Goal: Task Accomplishment & Management: Use online tool/utility

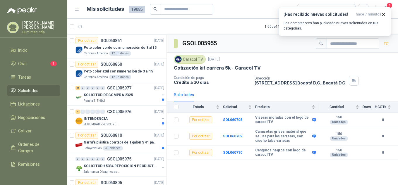
scroll to position [1149, 0]
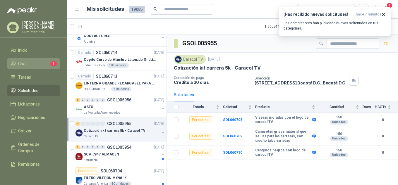
click at [30, 62] on li "Chat 1" at bounding box center [34, 64] width 46 height 6
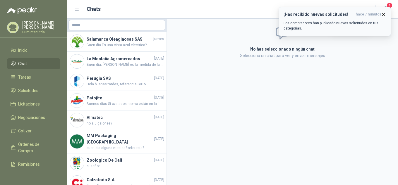
click at [381, 15] on icon "button" at bounding box center [383, 14] width 5 height 5
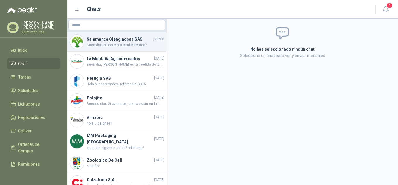
click at [141, 36] on h4 "Salamanca Oleaginosas SAS" at bounding box center [119, 39] width 65 height 6
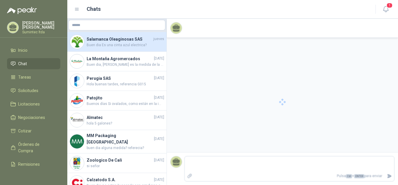
scroll to position [87, 0]
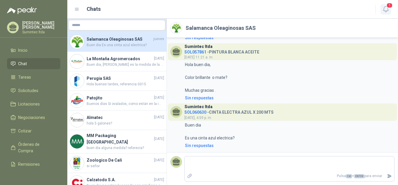
click at [384, 4] on button "1" at bounding box center [385, 9] width 11 height 11
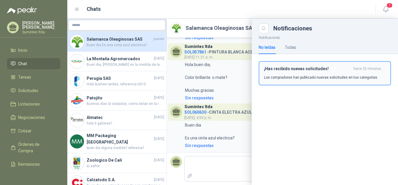
click at [331, 73] on div "¡Has recibido nuevas solicitudes! hace 25 minutos Los compradores han publicado…" at bounding box center [325, 73] width 122 height 14
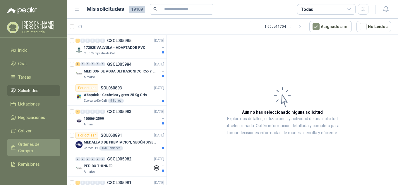
click at [27, 145] on span "Órdenes de Compra" at bounding box center [36, 147] width 37 height 13
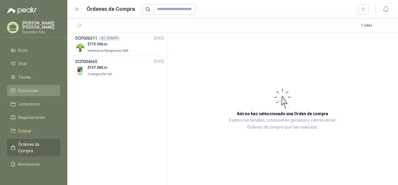
click at [32, 88] on span "Solicitudes" at bounding box center [28, 90] width 20 height 6
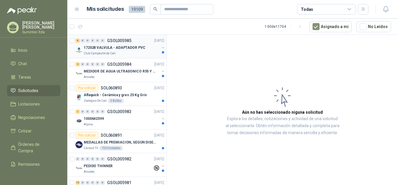
click at [118, 50] on p "172028 VALVULA - ADAPTADOR PVC" at bounding box center [114, 48] width 61 height 6
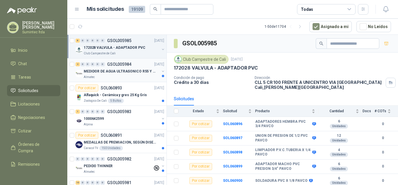
click at [122, 73] on p "MEDIDOR DE AGUA ULTRASONICO R55 Y R800" at bounding box center [120, 72] width 73 height 6
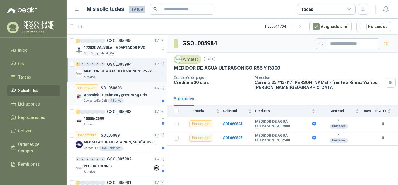
click at [125, 95] on p "Alfaquick - Cerámica y gres 25 Kg Gris" at bounding box center [115, 95] width 63 height 6
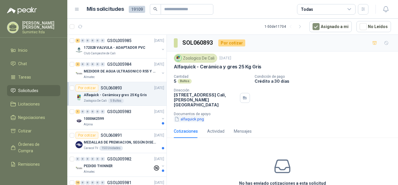
click at [194, 116] on button "alfaquick.png" at bounding box center [189, 119] width 31 height 6
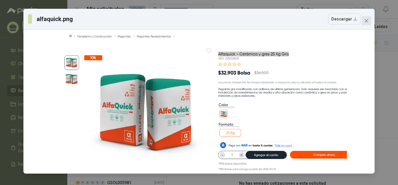
click at [367, 22] on icon "close" at bounding box center [366, 21] width 4 height 4
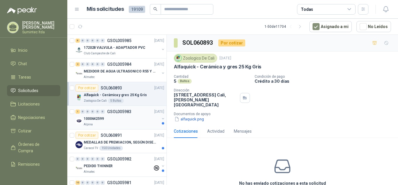
click at [144, 108] on div "1 0 0 0 0 0 GSOL005983 [DATE] 1000642599 Alpina" at bounding box center [116, 118] width 99 height 24
click at [144, 112] on div "1 0 0 0 0 0 GSOL005983 [DATE]" at bounding box center [120, 111] width 90 height 7
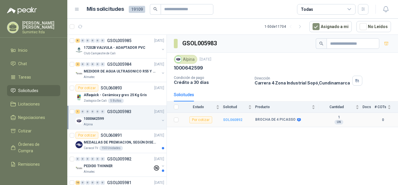
click at [233, 120] on b "SOL060892" at bounding box center [232, 120] width 19 height 4
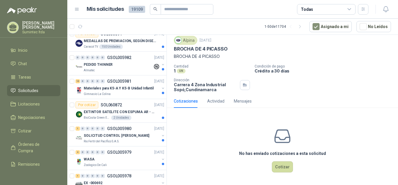
scroll to position [127, 0]
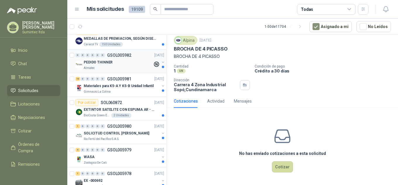
click at [161, 62] on button "button" at bounding box center [163, 62] width 5 height 5
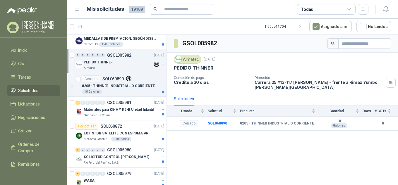
click at [161, 62] on button "button" at bounding box center [163, 64] width 5 height 5
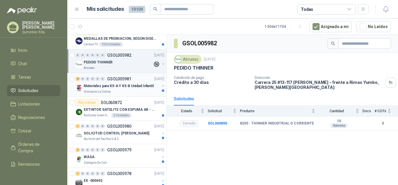
click at [111, 92] on div "Gimnasio La Colina" at bounding box center [122, 91] width 76 height 5
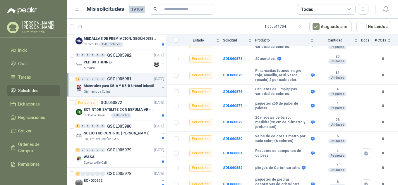
scroll to position [82, 0]
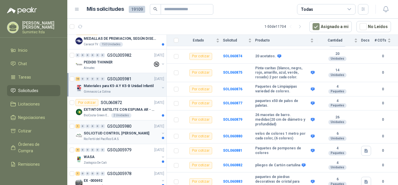
click at [129, 138] on div "Rio Fertil del Pacífico S.A.S." at bounding box center [122, 139] width 76 height 5
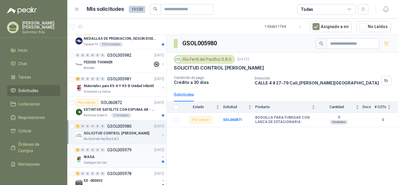
click at [120, 156] on div "WASA" at bounding box center [122, 157] width 76 height 7
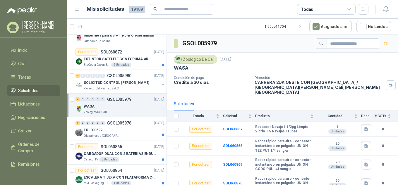
scroll to position [1, 0]
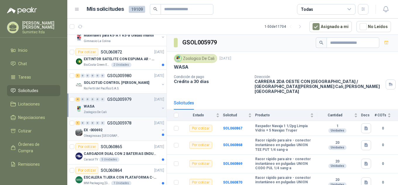
click at [117, 132] on div "EX -000692" at bounding box center [122, 130] width 76 height 7
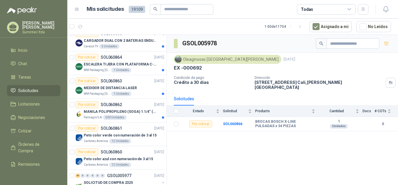
scroll to position [296, 0]
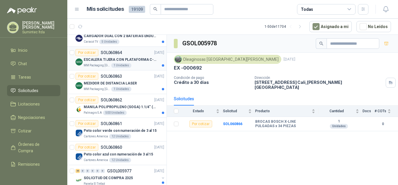
click at [112, 60] on p "ESCALERA TIJERA CON PLATAFORMA C-2347-03" at bounding box center [120, 60] width 73 height 6
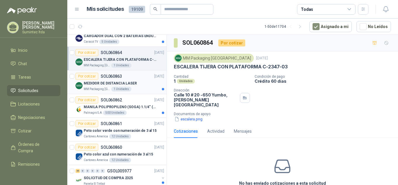
click at [126, 85] on p "MEDIDOR DE DISTANCIA LASER" at bounding box center [110, 84] width 53 height 6
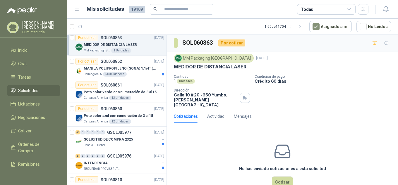
scroll to position [346, 0]
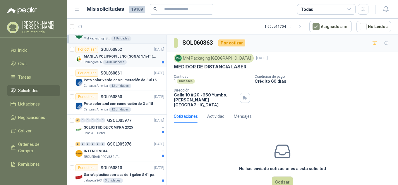
click at [125, 56] on p "MANILA POLIPROPILENO (SOGA) 1.1/4" (32MM) marca tesicol" at bounding box center [120, 57] width 73 height 6
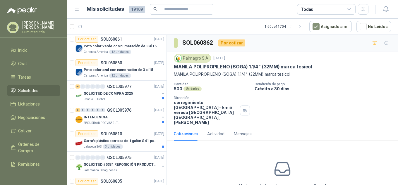
scroll to position [404, 0]
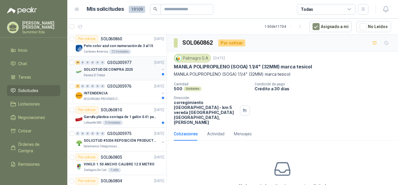
click at [125, 65] on div "46 0 0 0 0 0 GSOL005977 [DATE]" at bounding box center [120, 62] width 90 height 7
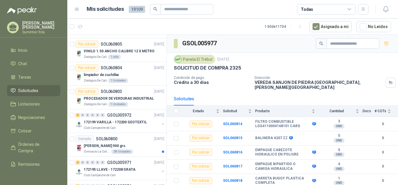
scroll to position [522, 0]
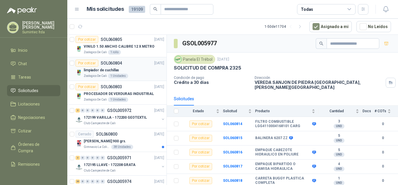
click at [139, 73] on div "limpiador de cuchillas" at bounding box center [124, 70] width 80 height 7
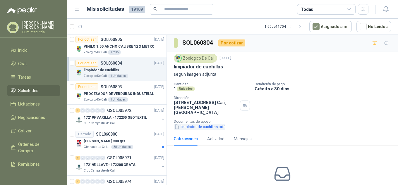
click at [193, 124] on button "limpiador de cuchillas.pdf" at bounding box center [199, 127] width 51 height 6
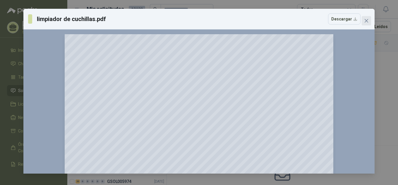
click at [368, 22] on icon "close" at bounding box center [366, 20] width 5 height 5
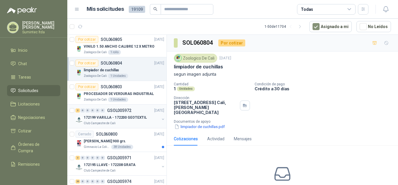
click at [128, 118] on p "172199 VARILLA - 172200 GEOTEXTIL" at bounding box center [115, 118] width 63 height 6
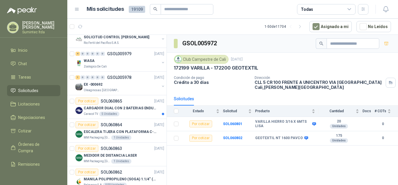
scroll to position [226, 0]
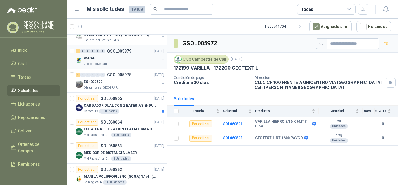
click at [118, 62] on div "Zoologico De Cali" at bounding box center [122, 64] width 76 height 5
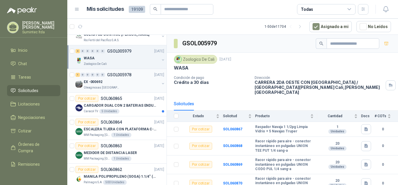
click at [134, 83] on div "EX -000692" at bounding box center [122, 81] width 76 height 7
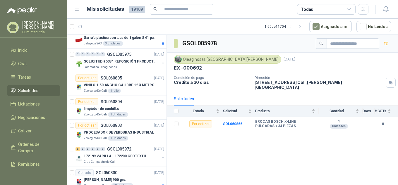
scroll to position [486, 0]
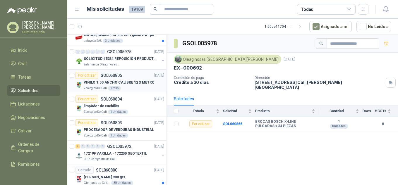
click at [124, 81] on p "VINILO 1.50 ANCHO CALIBRE 12 X METRO" at bounding box center [119, 83] width 71 height 6
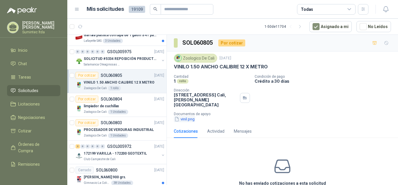
click at [189, 116] on button "vinil.png" at bounding box center [184, 119] width 21 height 6
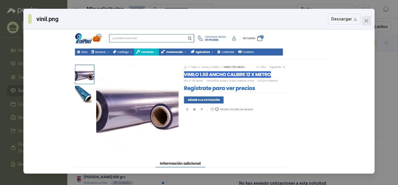
click at [366, 22] on icon "close" at bounding box center [366, 20] width 5 height 5
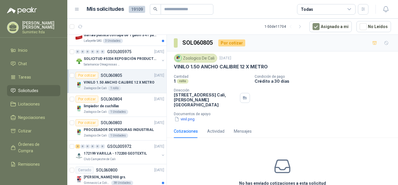
scroll to position [25, 0]
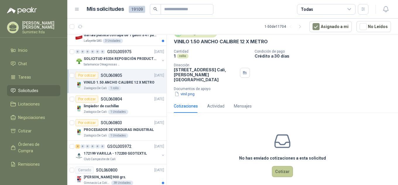
click at [279, 166] on button "Cotizar" at bounding box center [282, 171] width 21 height 11
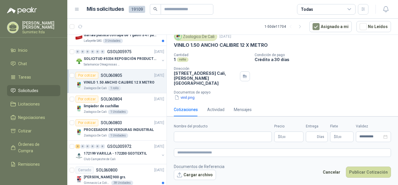
scroll to position [21, 0]
click at [226, 46] on p "VINILO 1.50 ANCHO CALIBRE 12 X METRO" at bounding box center [221, 45] width 94 height 6
copy p "VINILO 1.50 ANCHO CALIBRE 12 X METRO"
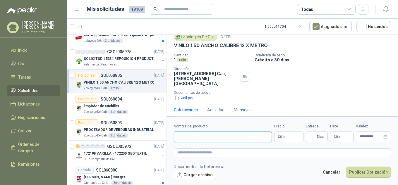
click at [229, 136] on input "Nombre del producto" at bounding box center [223, 137] width 98 height 11
paste input "**********"
type input "**********"
click at [227, 156] on textarea at bounding box center [282, 153] width 217 height 8
paste textarea "**********"
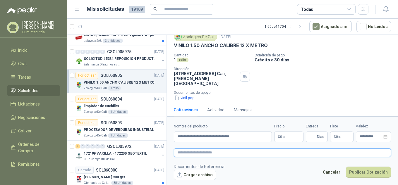
type textarea "**********"
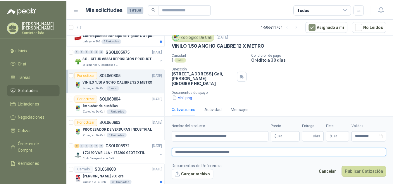
scroll to position [25, 0]
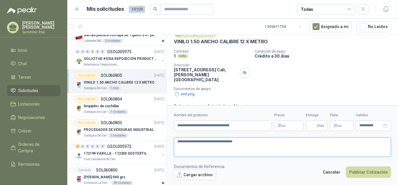
type textarea "**********"
click at [294, 127] on body "[PERSON_NAME] Sumintec ltda Inicio Chat Tareas Solicitudes Licitaciones Negocia…" at bounding box center [199, 92] width 398 height 185
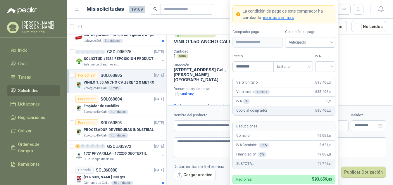
type input "*********"
click at [329, 65] on input "search" at bounding box center [325, 66] width 13 height 9
click at [327, 81] on div "19%" at bounding box center [325, 78] width 11 height 6
click at [300, 42] on span "Anticipado" at bounding box center [310, 42] width 43 height 9
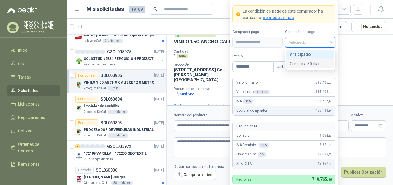
click at [303, 63] on div "Crédito a 30 días" at bounding box center [310, 64] width 41 height 6
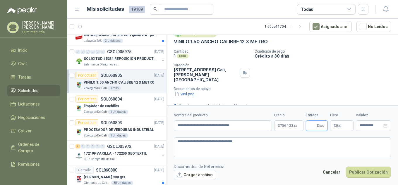
scroll to position [26, 0]
click at [312, 123] on input "Entrega" at bounding box center [312, 126] width 6 height 10
type input "*"
click at [314, 86] on p "Documentos de apoyo" at bounding box center [285, 88] width 222 height 4
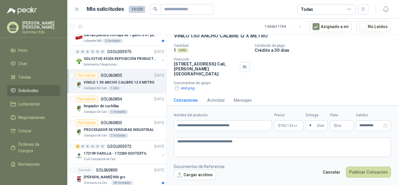
scroll to position [32, 0]
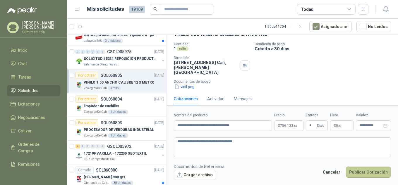
click at [370, 173] on button "Publicar Cotización" at bounding box center [368, 172] width 45 height 11
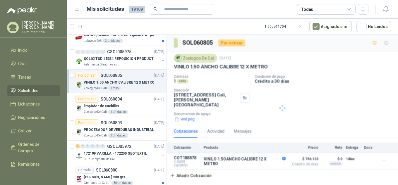
scroll to position [0, 0]
